Goal: Register for event/course

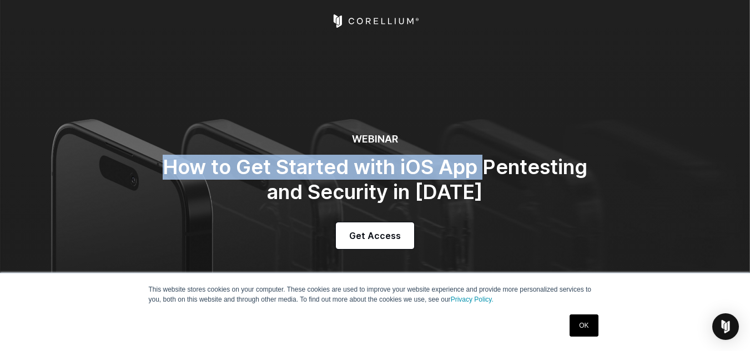
drag, startPoint x: 166, startPoint y: 169, endPoint x: 517, endPoint y: 165, distance: 350.7
click at [510, 166] on h2 "How to Get Started with iOS App Pentesting and Security in [DATE]" at bounding box center [375, 180] width 444 height 50
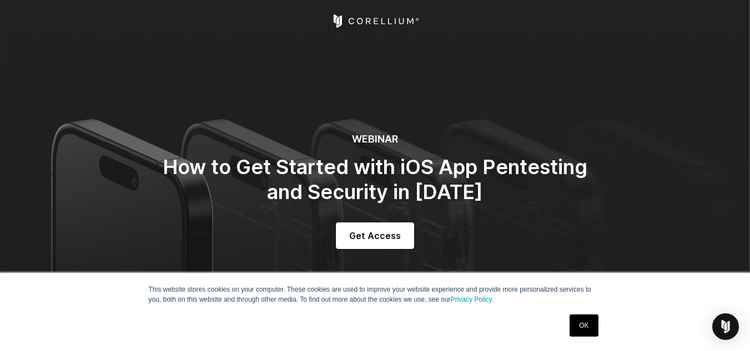
click at [523, 165] on h2 "How to Get Started with iOS App Pentesting and Security in [DATE]" at bounding box center [375, 180] width 444 height 50
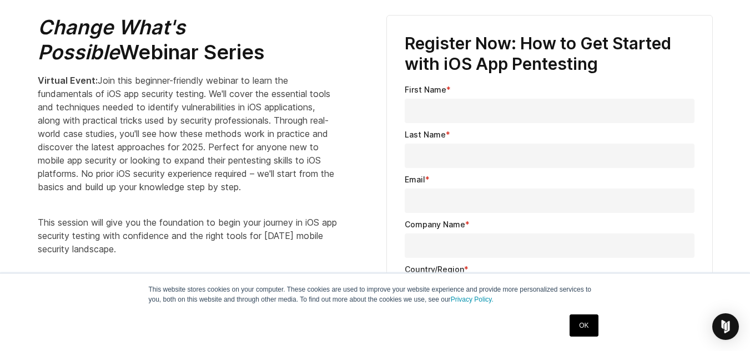
scroll to position [388, 0]
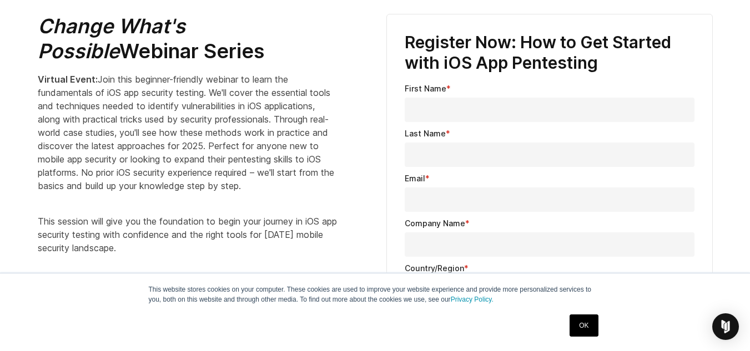
click at [584, 323] on link "OK" at bounding box center [583, 326] width 28 height 22
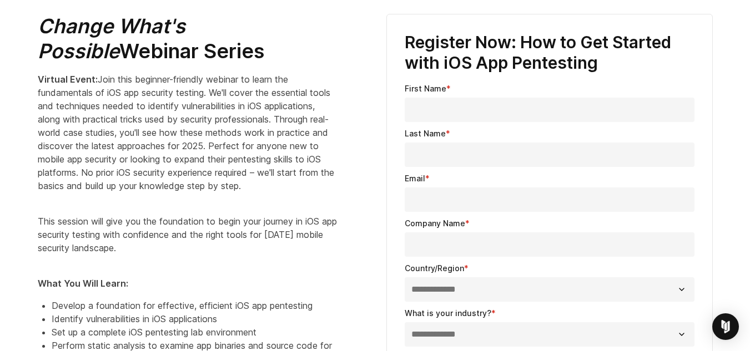
click at [440, 104] on input "First Name *" at bounding box center [549, 110] width 290 height 24
type input "**********"
click at [463, 158] on input "Last Name *" at bounding box center [549, 155] width 290 height 24
type input "*****"
click at [465, 197] on input "Email *" at bounding box center [549, 200] width 290 height 24
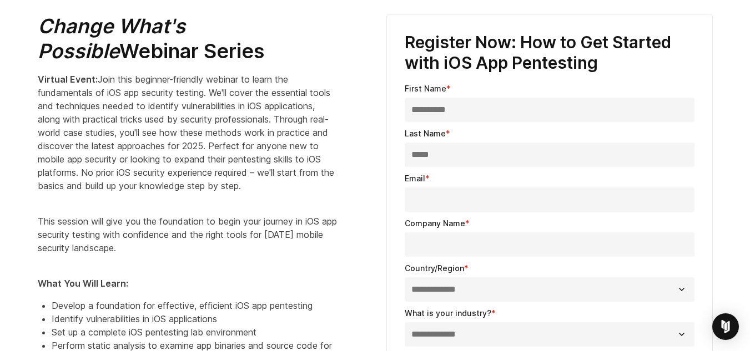
type input "**********"
click at [465, 236] on input "Company Name *" at bounding box center [549, 244] width 290 height 24
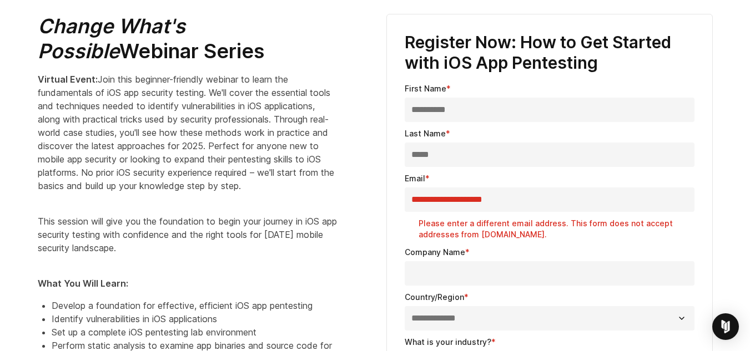
type input "**********"
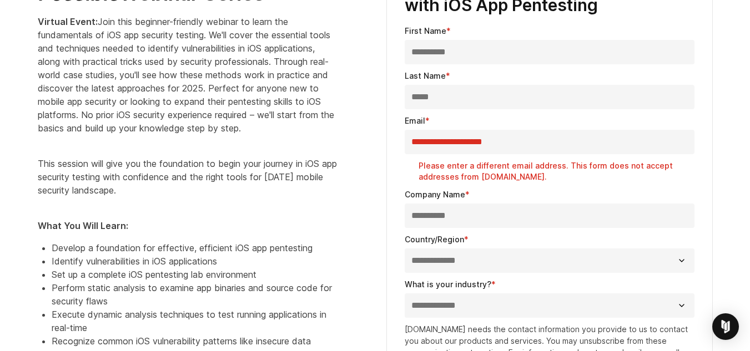
scroll to position [444, 0]
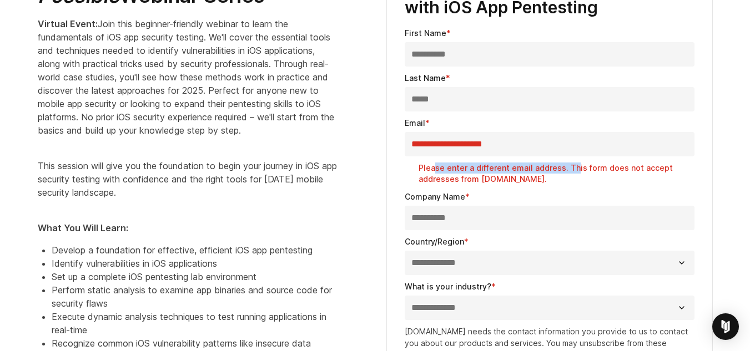
drag, startPoint x: 433, startPoint y: 166, endPoint x: 576, endPoint y: 173, distance: 142.7
click at [574, 173] on label "Please enter a different email address. This form does not accept addresses fro…" at bounding box center [556, 174] width 276 height 22
click at [627, 171] on label "Please enter a different email address. This form does not accept addresses fro…" at bounding box center [556, 174] width 276 height 22
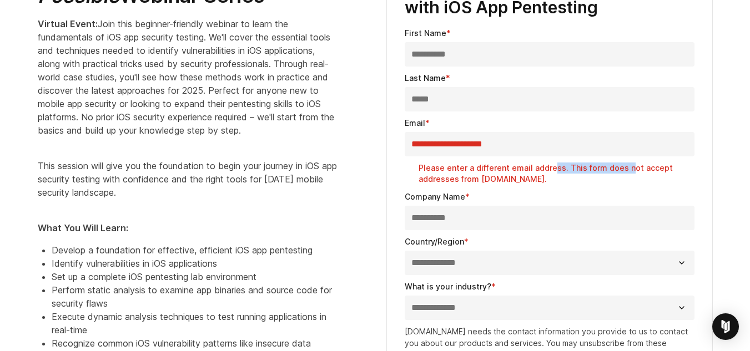
drag, startPoint x: 552, startPoint y: 167, endPoint x: 634, endPoint y: 167, distance: 82.1
click at [626, 167] on label "Please enter a different email address. This form does not accept addresses fro…" at bounding box center [556, 174] width 276 height 22
click at [642, 166] on label "Please enter a different email address. This form does not accept addresses fro…" at bounding box center [556, 174] width 276 height 22
drag, startPoint x: 589, startPoint y: 168, endPoint x: 643, endPoint y: 168, distance: 54.4
click at [643, 168] on label "Please enter a different email address. This form does not accept addresses fro…" at bounding box center [556, 174] width 276 height 22
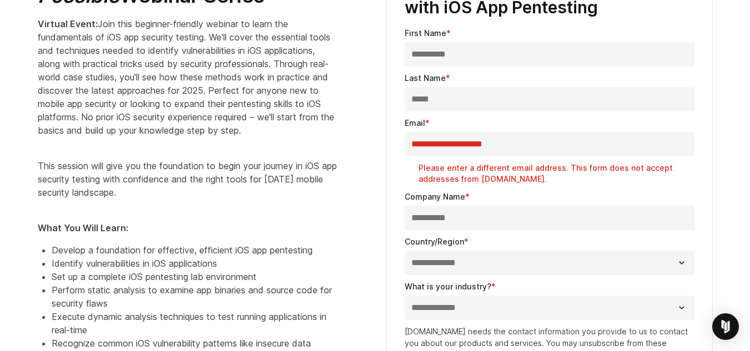
click at [564, 181] on label "Please enter a different email address. This form does not accept addresses fro…" at bounding box center [556, 174] width 276 height 22
click at [514, 145] on input "**********" at bounding box center [549, 144] width 290 height 24
click at [547, 144] on input "**********" at bounding box center [549, 144] width 290 height 24
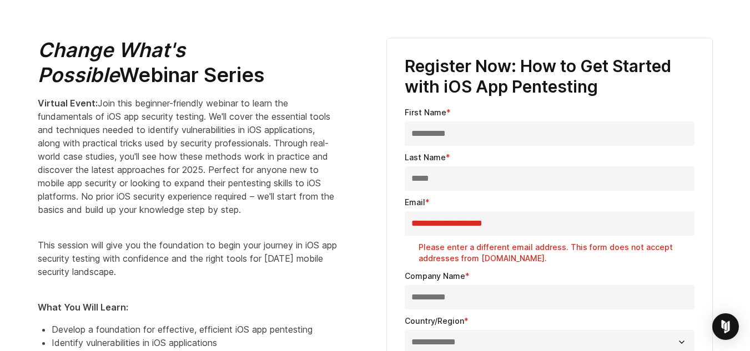
scroll to position [388, 0]
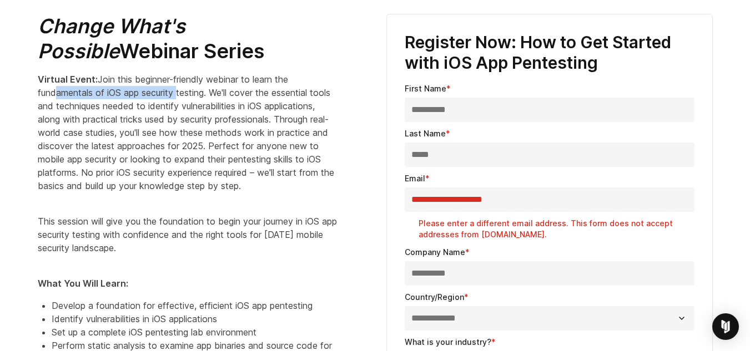
drag, startPoint x: 59, startPoint y: 92, endPoint x: 202, endPoint y: 92, distance: 143.1
click at [182, 92] on span "Join this beginner-friendly webinar to learn the fundamentals of iOS app securi…" at bounding box center [186, 133] width 296 height 118
click at [207, 92] on span "Join this beginner-friendly webinar to learn the fundamentals of iOS app securi…" at bounding box center [186, 133] width 296 height 118
drag, startPoint x: 61, startPoint y: 88, endPoint x: 227, endPoint y: 88, distance: 166.4
click at [189, 88] on span "Join this beginner-friendly webinar to learn the fundamentals of iOS app securi…" at bounding box center [186, 133] width 296 height 118
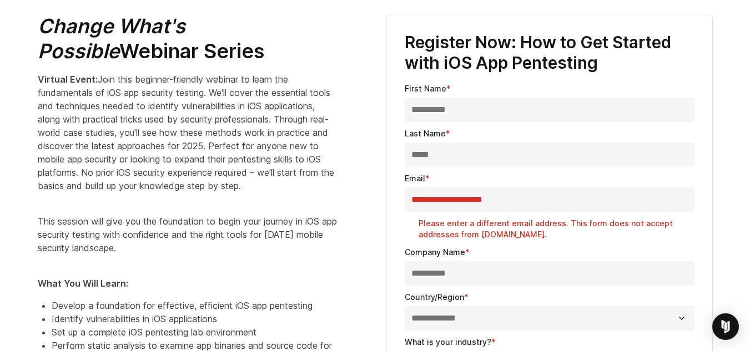
click at [229, 88] on span "Join this beginner-friendly webinar to learn the fundamentals of iOS app securi…" at bounding box center [186, 133] width 296 height 118
drag, startPoint x: 133, startPoint y: 94, endPoint x: 235, endPoint y: 90, distance: 102.2
click at [213, 90] on span "Join this beginner-friendly webinar to learn the fundamentals of iOS app securi…" at bounding box center [186, 133] width 296 height 118
click at [239, 90] on span "Join this beginner-friendly webinar to learn the fundamentals of iOS app securi…" at bounding box center [186, 133] width 296 height 118
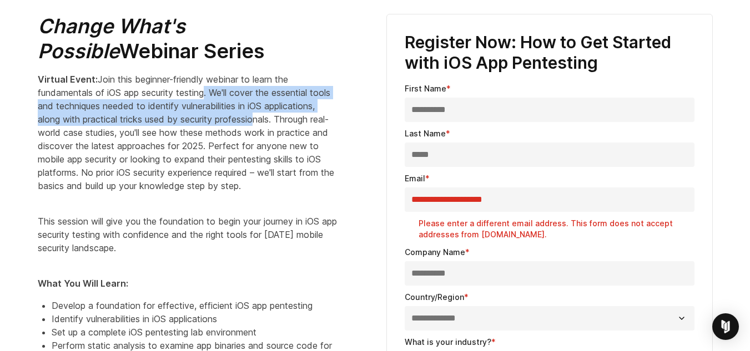
drag, startPoint x: 208, startPoint y: 90, endPoint x: 269, endPoint y: 120, distance: 68.0
click at [316, 120] on span "Join this beginner-friendly webinar to learn the fundamentals of iOS app securi…" at bounding box center [186, 133] width 296 height 118
click at [145, 125] on p "Virtual Event: Join this beginner-friendly webinar to learn the fundamentals of…" at bounding box center [188, 133] width 300 height 120
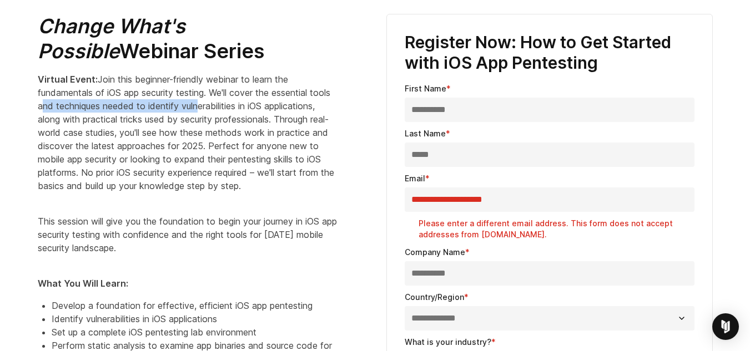
drag, startPoint x: 64, startPoint y: 100, endPoint x: 254, endPoint y: 111, distance: 190.0
click at [243, 110] on span "Join this beginner-friendly webinar to learn the fundamentals of iOS app securi…" at bounding box center [186, 133] width 296 height 118
click at [280, 113] on p "Virtual Event: Join this beginner-friendly webinar to learn the fundamentals of…" at bounding box center [188, 133] width 300 height 120
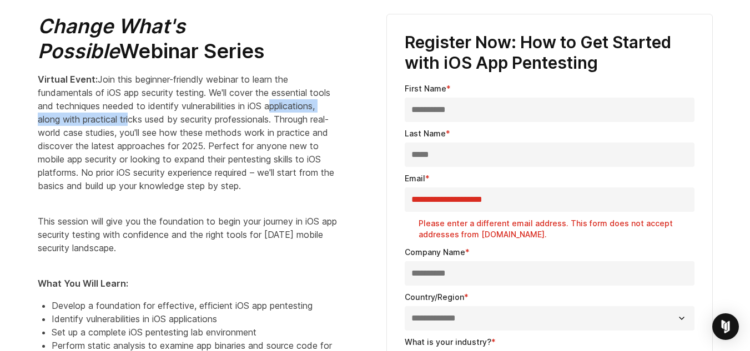
drag, startPoint x: 41, startPoint y: 117, endPoint x: 268, endPoint y: 119, distance: 226.9
click at [206, 115] on span "Join this beginner-friendly webinar to learn the fundamentals of iOS app securi…" at bounding box center [186, 133] width 296 height 118
click at [272, 119] on span "Join this beginner-friendly webinar to learn the fundamentals of iOS app securi…" at bounding box center [186, 133] width 296 height 118
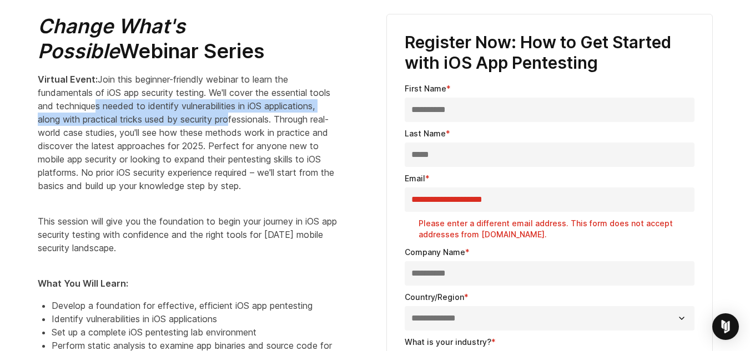
drag, startPoint x: 121, startPoint y: 107, endPoint x: 304, endPoint y: 120, distance: 183.5
click at [301, 119] on span "Join this beginner-friendly webinar to learn the fundamentals of iOS app securi…" at bounding box center [186, 133] width 296 height 118
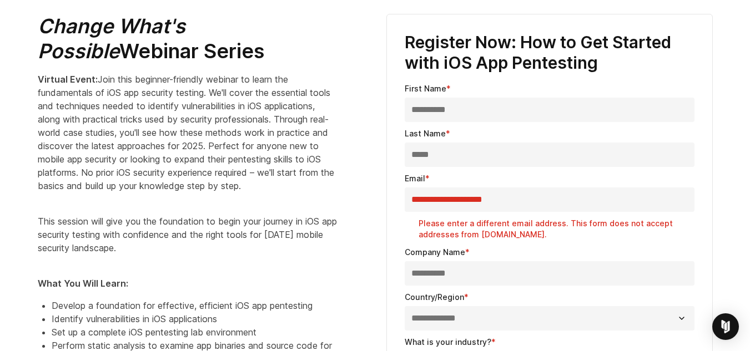
click at [323, 120] on span "Join this beginner-friendly webinar to learn the fundamentals of iOS app securi…" at bounding box center [186, 133] width 296 height 118
drag, startPoint x: 43, startPoint y: 134, endPoint x: 247, endPoint y: 133, distance: 204.7
click at [210, 133] on span "Join this beginner-friendly webinar to learn the fundamentals of iOS app securi…" at bounding box center [186, 133] width 296 height 118
click at [247, 133] on span "Join this beginner-friendly webinar to learn the fundamentals of iOS app securi…" at bounding box center [186, 133] width 296 height 118
drag, startPoint x: 151, startPoint y: 134, endPoint x: 280, endPoint y: 130, distance: 128.2
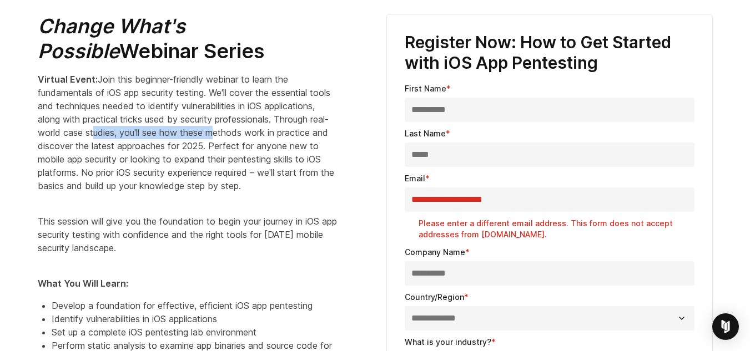
click at [277, 130] on span "Join this beginner-friendly webinar to learn the fundamentals of iOS app securi…" at bounding box center [186, 133] width 296 height 118
click at [296, 132] on span "Join this beginner-friendly webinar to learn the fundamentals of iOS app securi…" at bounding box center [186, 133] width 296 height 118
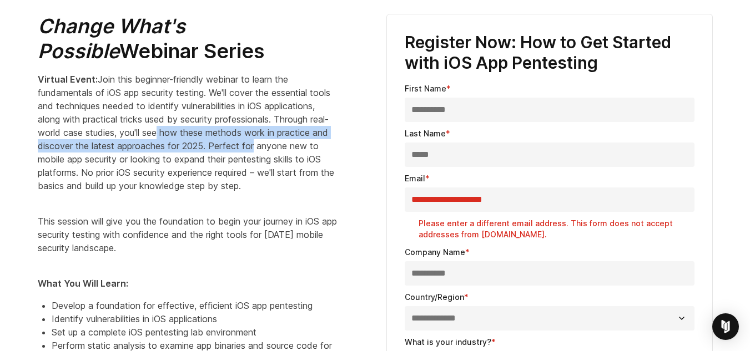
drag, startPoint x: 216, startPoint y: 133, endPoint x: 129, endPoint y: 170, distance: 94.7
click at [326, 151] on p "Virtual Event: Join this beginner-friendly webinar to learn the fundamentals of…" at bounding box center [188, 133] width 300 height 120
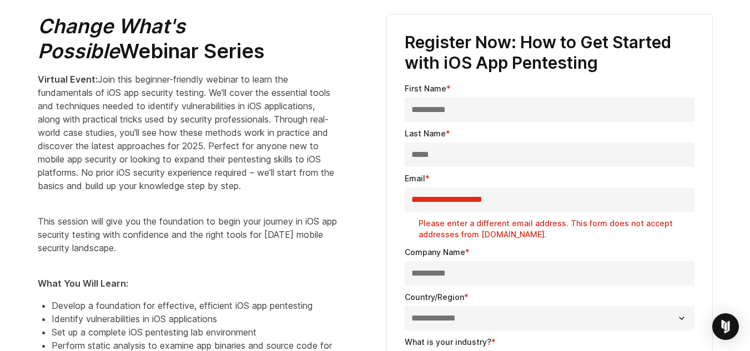
click at [120, 170] on span "Join this beginner-friendly webinar to learn the fundamentals of iOS app securi…" at bounding box center [186, 133] width 296 height 118
drag, startPoint x: 49, startPoint y: 143, endPoint x: 225, endPoint y: 143, distance: 175.9
click at [220, 143] on span "Join this beginner-friendly webinar to learn the fundamentals of iOS app securi…" at bounding box center [186, 133] width 296 height 118
click at [250, 144] on span "Join this beginner-friendly webinar to learn the fundamentals of iOS app securi…" at bounding box center [186, 133] width 296 height 118
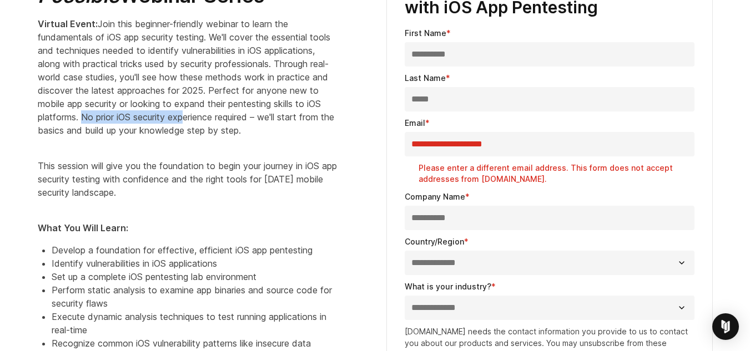
drag, startPoint x: 180, startPoint y: 120, endPoint x: 285, endPoint y: 119, distance: 105.4
click at [285, 119] on span "Join this beginner-friendly webinar to learn the fundamentals of iOS app securi…" at bounding box center [186, 77] width 296 height 118
click at [301, 118] on span "Join this beginner-friendly webinar to learn the fundamentals of iOS app securi…" at bounding box center [186, 77] width 296 height 118
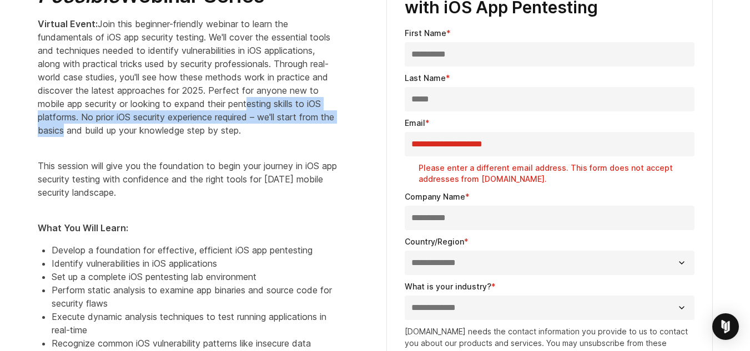
drag, startPoint x: 58, startPoint y: 119, endPoint x: 199, endPoint y: 125, distance: 141.0
click at [199, 125] on span "Join this beginner-friendly webinar to learn the fundamentals of iOS app securi…" at bounding box center [186, 77] width 296 height 118
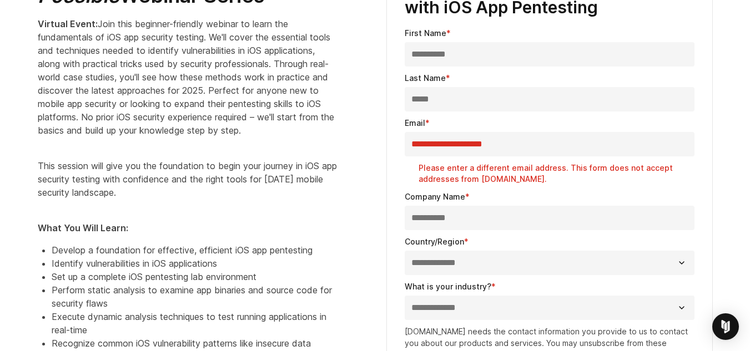
click at [246, 126] on span "Join this beginner-friendly webinar to learn the fundamentals of iOS app securi…" at bounding box center [186, 77] width 296 height 118
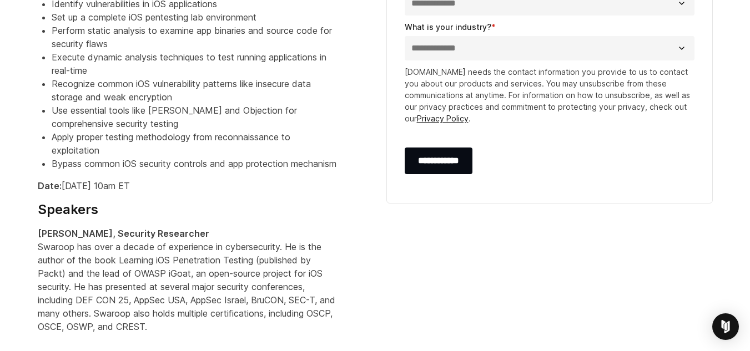
scroll to position [721, 0]
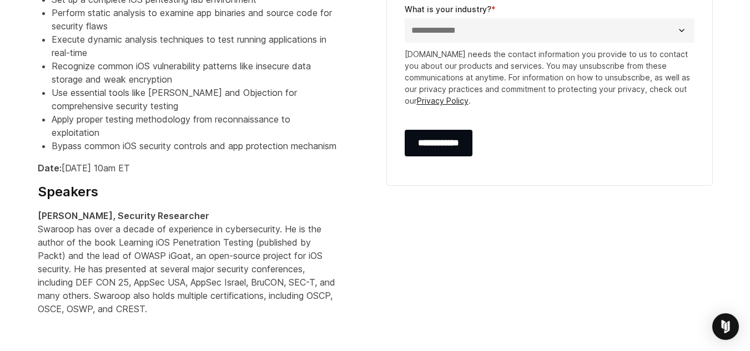
drag, startPoint x: 145, startPoint y: 194, endPoint x: 187, endPoint y: 195, distance: 41.6
click at [187, 175] on p "Date: [DATE] 10am ET" at bounding box center [188, 167] width 300 height 13
drag, startPoint x: 164, startPoint y: 195, endPoint x: 240, endPoint y: 14, distance: 196.5
drag, startPoint x: 144, startPoint y: 194, endPoint x: 181, endPoint y: 195, distance: 37.2
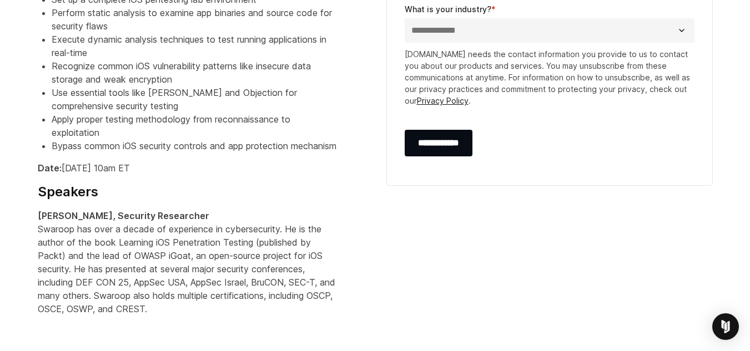
click at [181, 175] on p "Date: [DATE] 10am ET" at bounding box center [188, 167] width 300 height 13
drag, startPoint x: 64, startPoint y: 194, endPoint x: 179, endPoint y: 194, distance: 114.8
click at [179, 175] on p "Date: [DATE] 10am ET" at bounding box center [188, 167] width 300 height 13
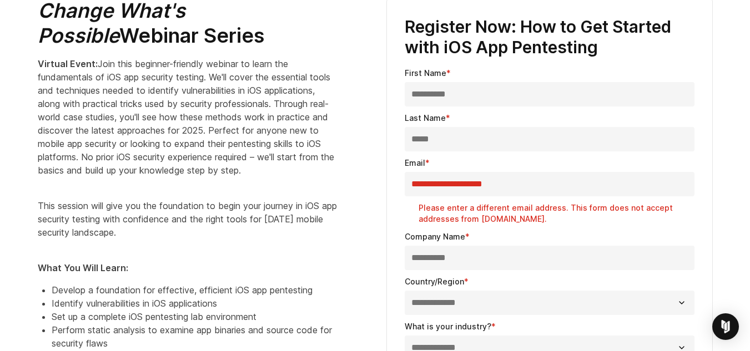
scroll to position [499, 0]
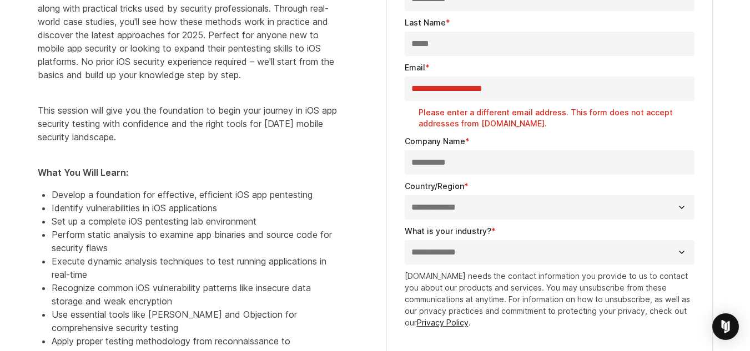
drag, startPoint x: 518, startPoint y: 89, endPoint x: 406, endPoint y: 89, distance: 112.1
click at [406, 89] on input "**********" at bounding box center [549, 89] width 290 height 24
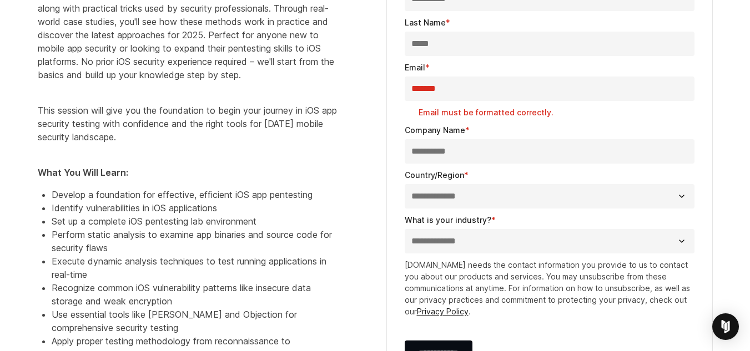
type input "**********"
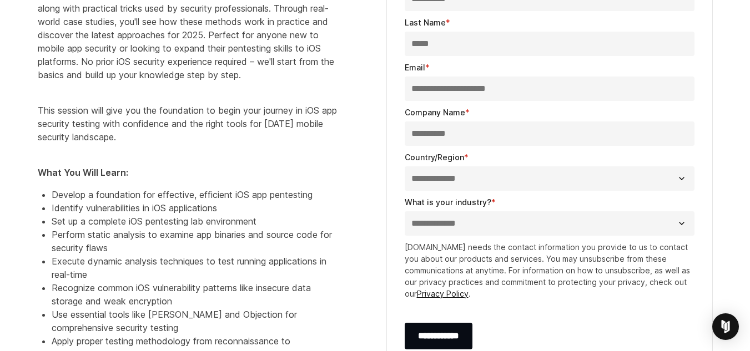
click at [473, 178] on select "**********" at bounding box center [549, 178] width 290 height 24
select select "*****"
click at [404, 166] on select "**********" at bounding box center [549, 178] width 290 height 24
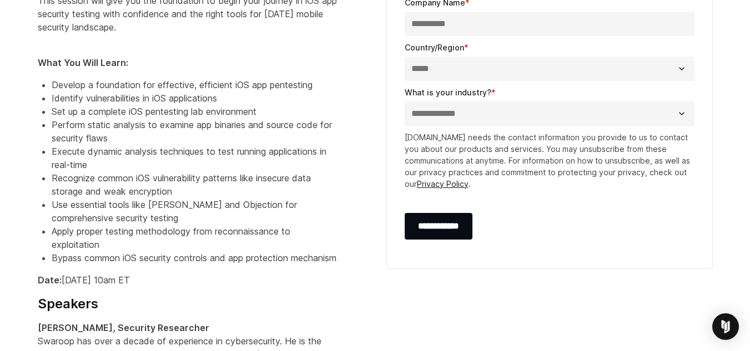
scroll to position [610, 0]
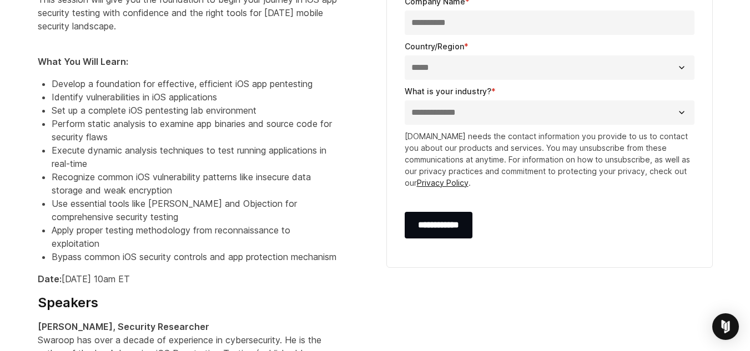
click at [483, 115] on select "**********" at bounding box center [549, 112] width 290 height 24
select select "**********"
click at [404, 100] on select "**********" at bounding box center [549, 112] width 290 height 24
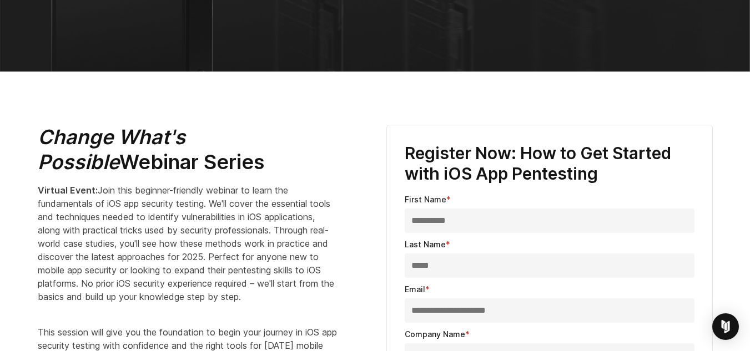
scroll to position [444, 0]
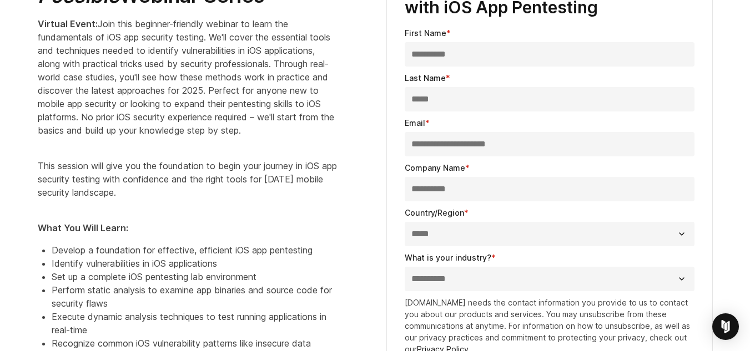
click at [423, 102] on input "*****" at bounding box center [549, 99] width 290 height 24
click at [448, 53] on input "**********" at bounding box center [549, 54] width 290 height 24
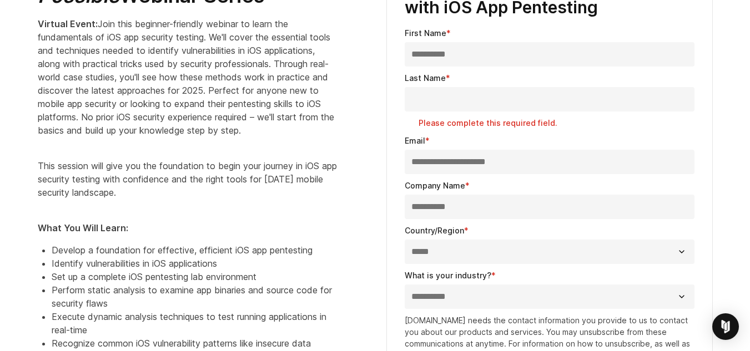
click at [448, 53] on input "**********" at bounding box center [549, 54] width 290 height 24
type input "****"
click at [441, 100] on input "Last Name *" at bounding box center [549, 99] width 290 height 24
paste input "*****"
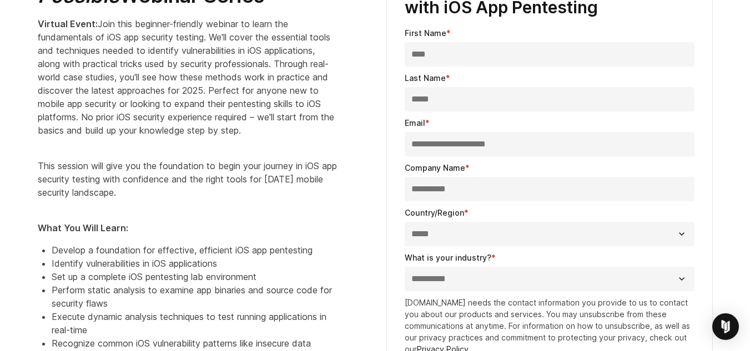
type input "*****"
click at [391, 132] on div "**********" at bounding box center [549, 196] width 326 height 476
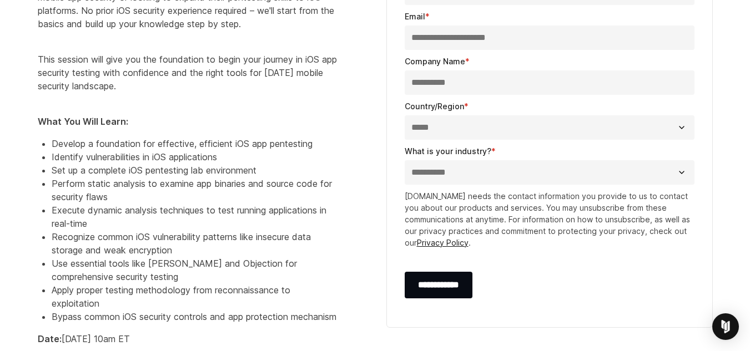
scroll to position [555, 0]
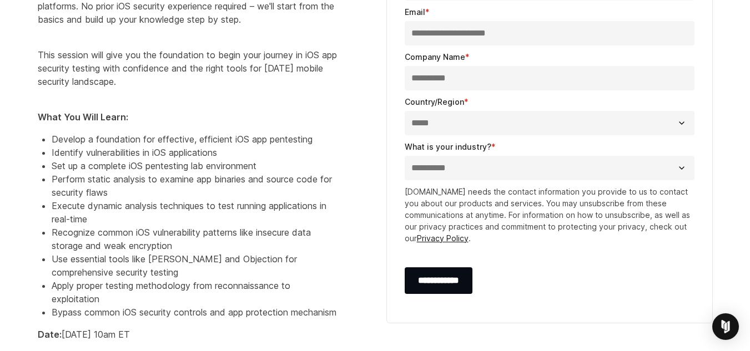
click at [432, 74] on input "**********" at bounding box center [549, 78] width 290 height 24
click at [516, 276] on div "**********" at bounding box center [549, 280] width 290 height 49
drag, startPoint x: 466, startPoint y: 192, endPoint x: 600, endPoint y: 191, distance: 133.7
click at [567, 191] on p "[DOMAIN_NAME] needs the contact information you provide to us to contact you ab…" at bounding box center [549, 215] width 290 height 58
click at [601, 190] on p "[DOMAIN_NAME] needs the contact information you provide to us to contact you ab…" at bounding box center [549, 215] width 290 height 58
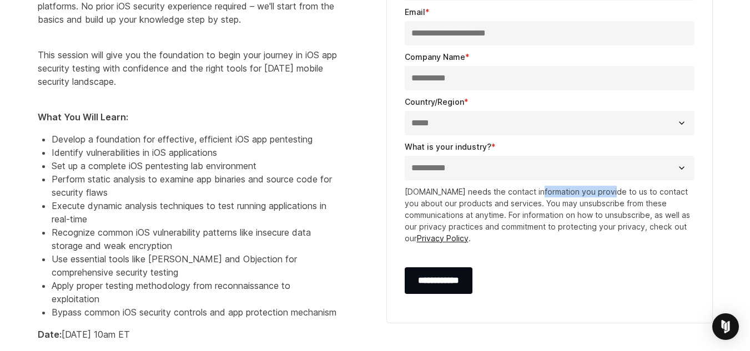
drag, startPoint x: 540, startPoint y: 193, endPoint x: 611, endPoint y: 189, distance: 71.1
click at [611, 189] on p "[DOMAIN_NAME] needs the contact information you provide to us to contact you ab…" at bounding box center [549, 215] width 290 height 58
click at [665, 189] on p "[DOMAIN_NAME] needs the contact information you provide to us to contact you ab…" at bounding box center [549, 215] width 290 height 58
drag, startPoint x: 599, startPoint y: 191, endPoint x: 660, endPoint y: 191, distance: 61.0
click at [654, 191] on p "[DOMAIN_NAME] needs the contact information you provide to us to contact you ab…" at bounding box center [549, 215] width 290 height 58
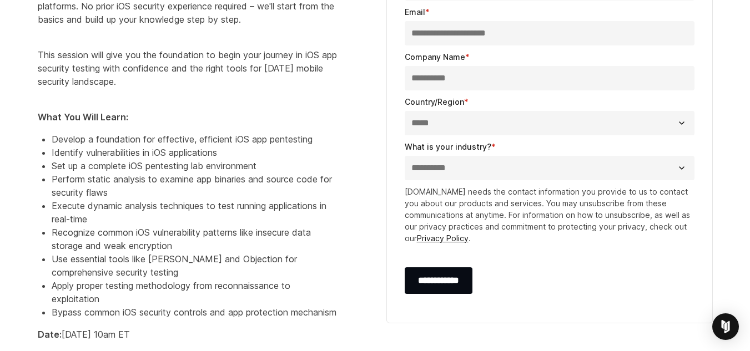
click at [669, 191] on p "[DOMAIN_NAME] needs the contact information you provide to us to contact you ab…" at bounding box center [549, 215] width 290 height 58
drag, startPoint x: 418, startPoint y: 204, endPoint x: 528, endPoint y: 201, distance: 110.4
click at [528, 201] on p "[DOMAIN_NAME] needs the contact information you provide to us to contact you ab…" at bounding box center [549, 215] width 290 height 58
click at [556, 201] on p "[DOMAIN_NAME] needs the contact information you provide to us to contact you ab…" at bounding box center [549, 215] width 290 height 58
drag, startPoint x: 534, startPoint y: 206, endPoint x: 640, endPoint y: 205, distance: 105.4
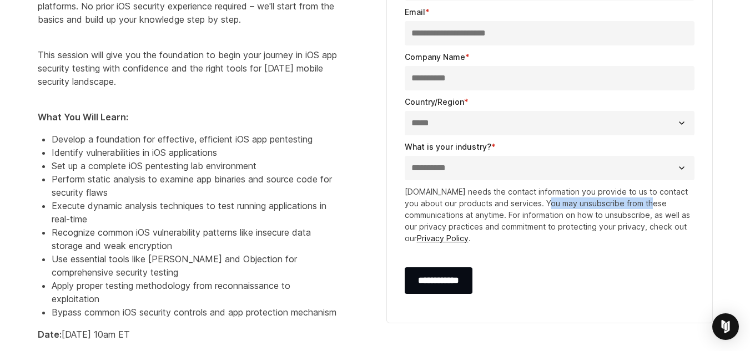
click at [639, 205] on p "[DOMAIN_NAME] needs the contact information you provide to us to contact you ab…" at bounding box center [549, 215] width 290 height 58
click at [658, 205] on p "[DOMAIN_NAME] needs the contact information you provide to us to contact you ab…" at bounding box center [549, 215] width 290 height 58
drag, startPoint x: 550, startPoint y: 205, endPoint x: 642, endPoint y: 202, distance: 92.2
click at [637, 202] on p "[DOMAIN_NAME] needs the contact information you provide to us to contact you ab…" at bounding box center [549, 215] width 290 height 58
click at [662, 201] on p "[DOMAIN_NAME] needs the contact information you provide to us to contact you ab…" at bounding box center [549, 215] width 290 height 58
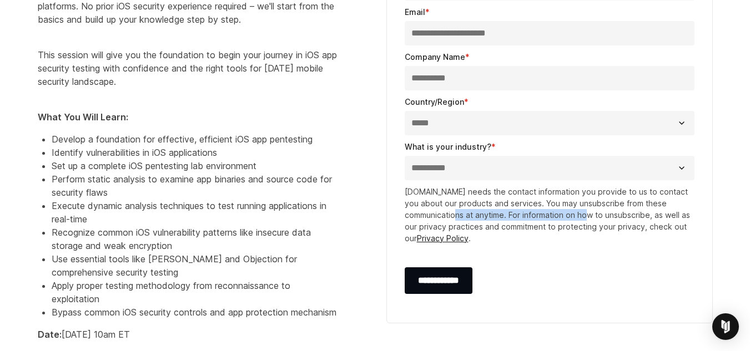
drag, startPoint x: 441, startPoint y: 215, endPoint x: 598, endPoint y: 214, distance: 157.0
click at [584, 214] on p "[DOMAIN_NAME] needs the contact information you provide to us to contact you ab…" at bounding box center [549, 215] width 290 height 58
click at [604, 214] on p "[DOMAIN_NAME] needs the contact information you provide to us to contact you ab…" at bounding box center [549, 215] width 290 height 58
drag, startPoint x: 609, startPoint y: 213, endPoint x: 644, endPoint y: 212, distance: 35.5
click at [636, 213] on p "[DOMAIN_NAME] needs the contact information you provide to us to contact you ab…" at bounding box center [549, 215] width 290 height 58
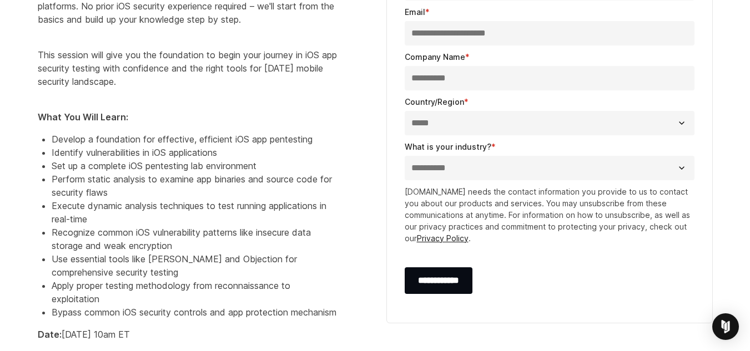
click at [644, 212] on p "[DOMAIN_NAME] needs the contact information you provide to us to contact you ab…" at bounding box center [549, 215] width 290 height 58
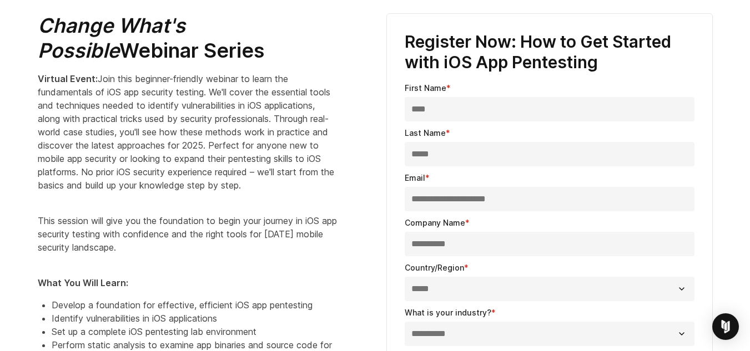
scroll to position [388, 0]
click at [469, 244] on input "**********" at bounding box center [549, 244] width 290 height 24
click at [388, 198] on div "**********" at bounding box center [549, 252] width 326 height 476
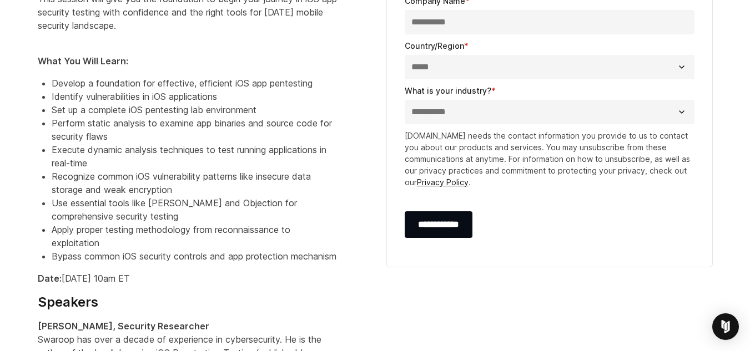
scroll to position [721, 0]
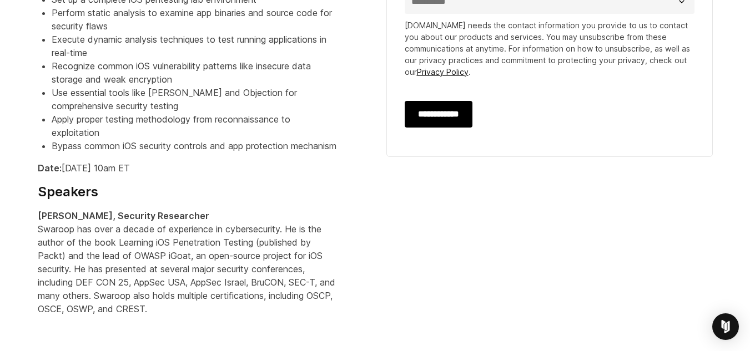
click at [440, 118] on input "**********" at bounding box center [438, 114] width 68 height 27
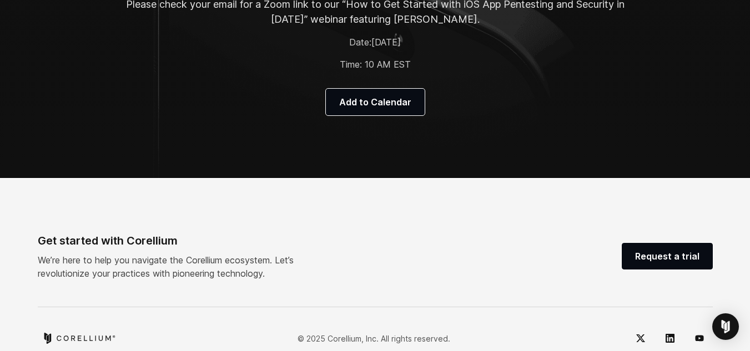
scroll to position [178, 0]
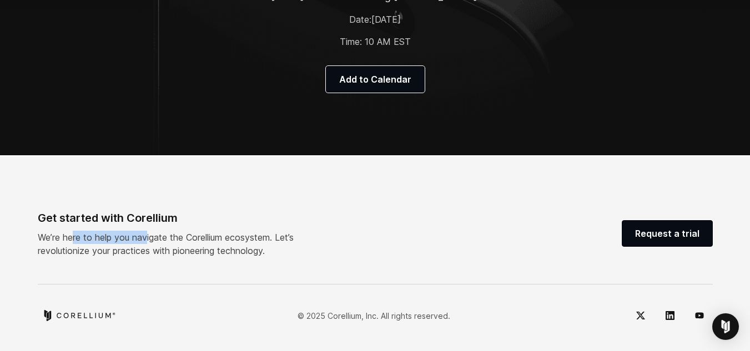
drag, startPoint x: 44, startPoint y: 238, endPoint x: 138, endPoint y: 234, distance: 93.9
click at [122, 234] on p "We’re here to help you navigate the Corellium ecosystem. Let’s revolutionize yo…" at bounding box center [180, 244] width 284 height 27
click at [177, 234] on p "We’re here to help you navigate the Corellium ecosystem. Let’s revolutionize yo…" at bounding box center [180, 244] width 284 height 27
drag, startPoint x: 54, startPoint y: 242, endPoint x: 166, endPoint y: 236, distance: 112.8
click at [161, 236] on p "We’re here to help you navigate the Corellium ecosystem. Let’s revolutionize yo…" at bounding box center [180, 244] width 284 height 27
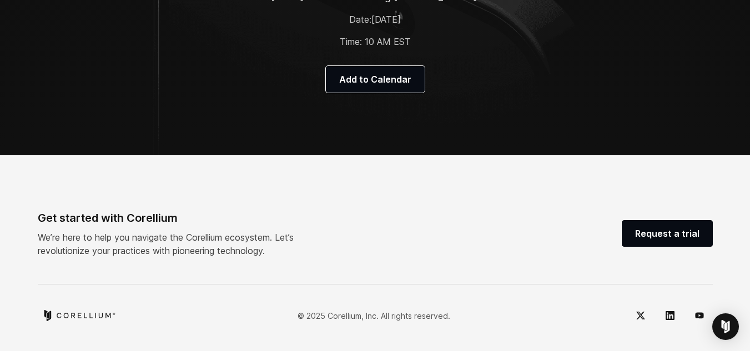
click at [167, 236] on p "We’re here to help you navigate the Corellium ecosystem. Let’s revolutionize yo…" at bounding box center [180, 244] width 284 height 27
drag, startPoint x: 132, startPoint y: 241, endPoint x: 270, endPoint y: 242, distance: 138.2
click at [270, 242] on p "We’re here to help you navigate the Corellium ecosystem. Let’s revolutionize yo…" at bounding box center [180, 244] width 284 height 27
drag, startPoint x: 297, startPoint y: 241, endPoint x: 326, endPoint y: 305, distance: 69.5
click at [298, 245] on p "We’re here to help you navigate the Corellium ecosystem. Let’s revolutionize yo…" at bounding box center [180, 244] width 284 height 27
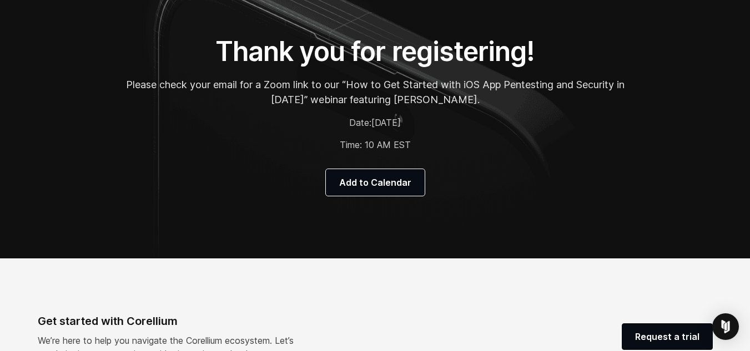
scroll to position [0, 0]
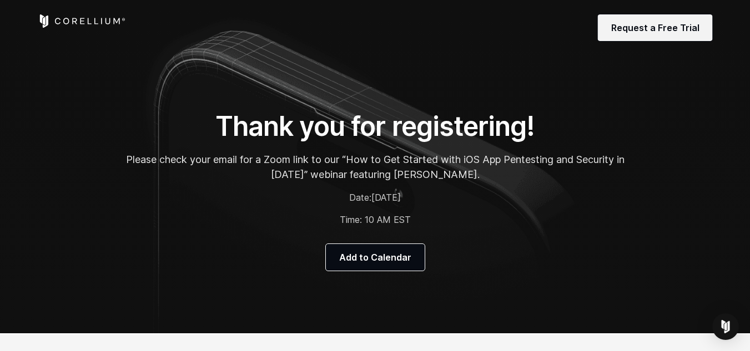
click at [645, 36] on link "Request a Free Trial" at bounding box center [655, 27] width 115 height 27
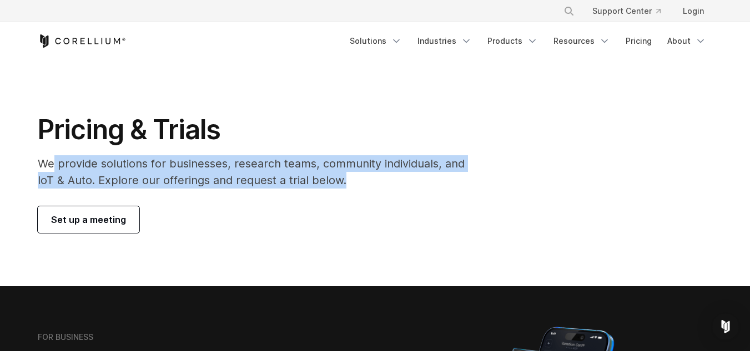
drag, startPoint x: 52, startPoint y: 165, endPoint x: 387, endPoint y: 180, distance: 336.0
click at [376, 180] on p "We provide solutions for businesses, research teams, community individuals, and…" at bounding box center [259, 171] width 442 height 33
click at [436, 180] on p "We provide solutions for businesses, research teams, community individuals, and…" at bounding box center [259, 171] width 442 height 33
